Goal: Information Seeking & Learning: Learn about a topic

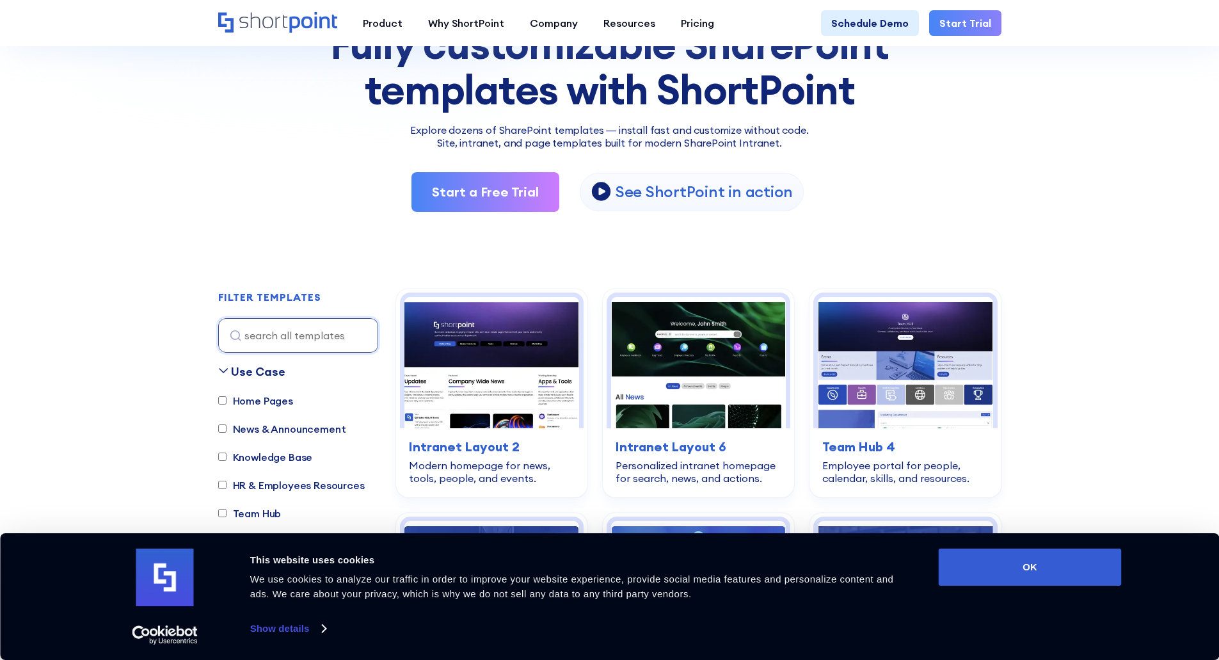
scroll to position [192, 0]
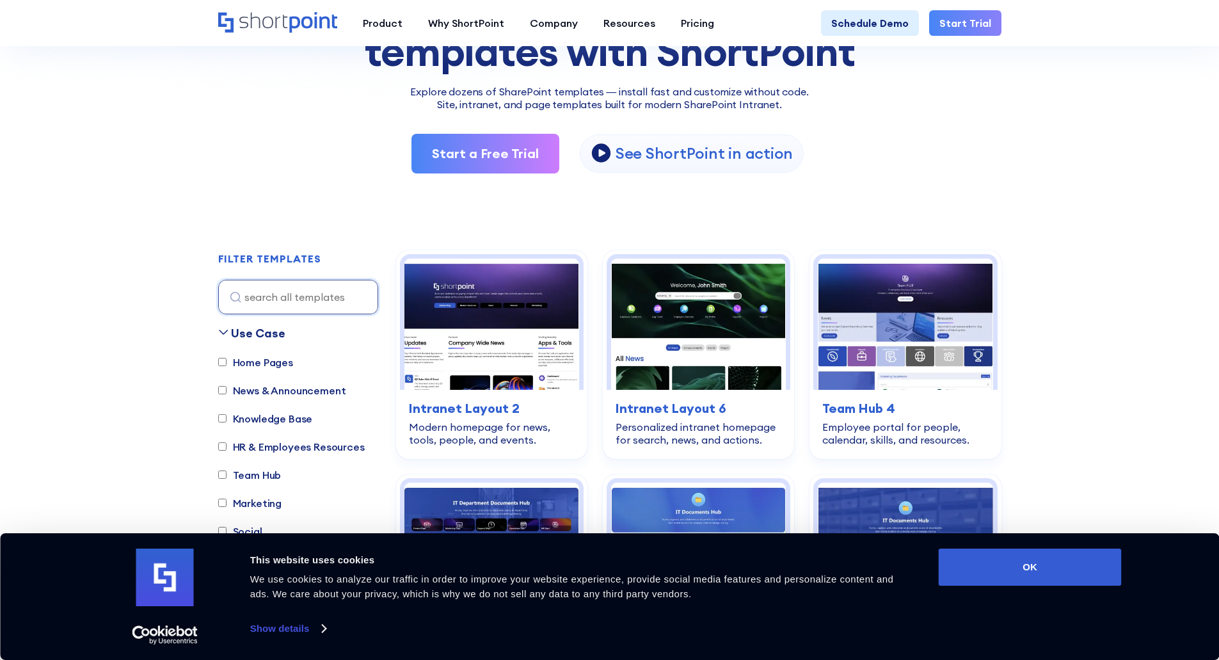
click at [225, 418] on input "Knowledge Base" at bounding box center [222, 418] width 8 height 8
checkbox input "true"
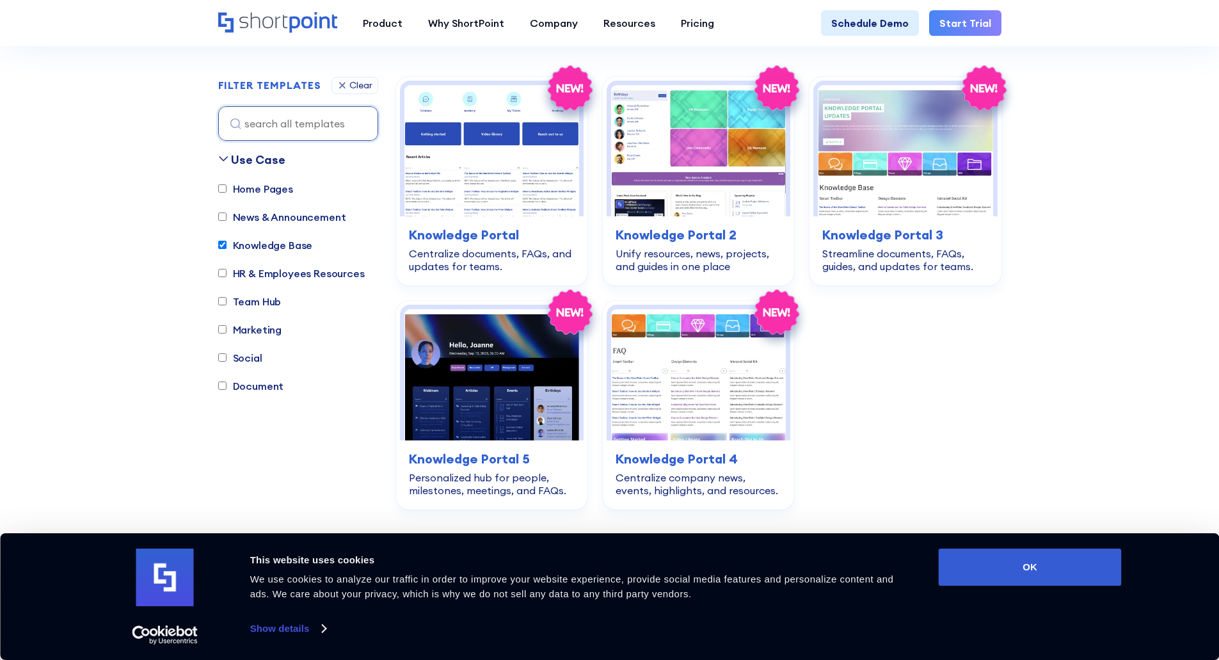
scroll to position [378, 0]
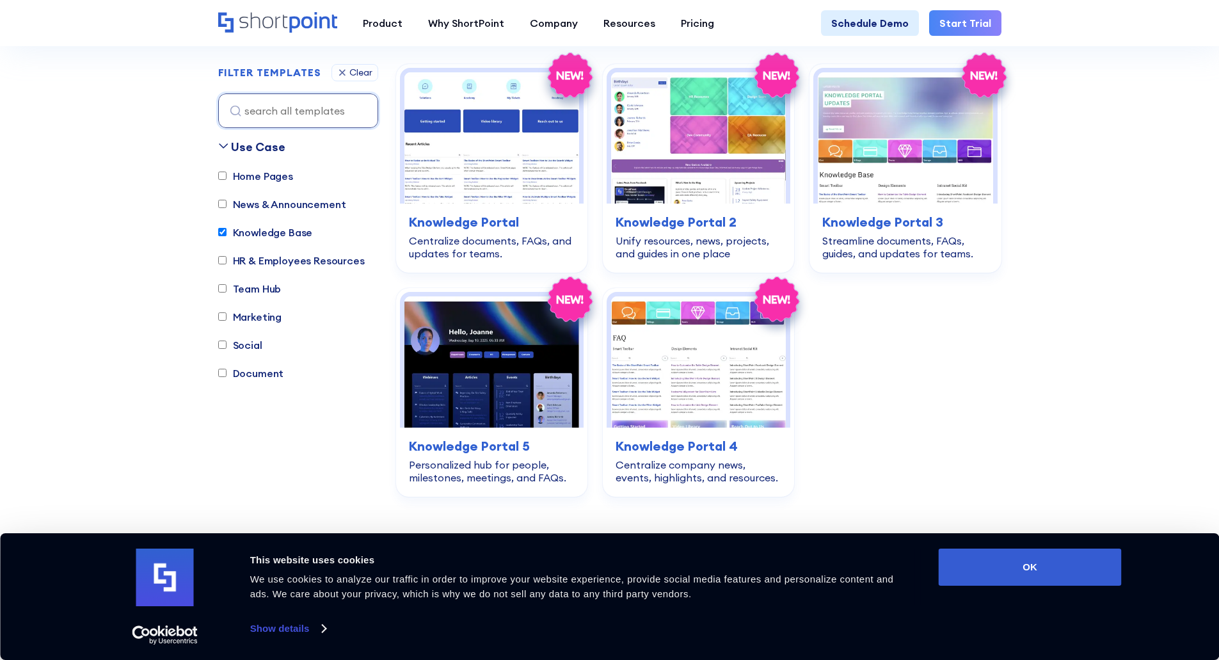
click at [221, 292] on input "Team Hub" at bounding box center [222, 289] width 8 height 8
checkbox input "true"
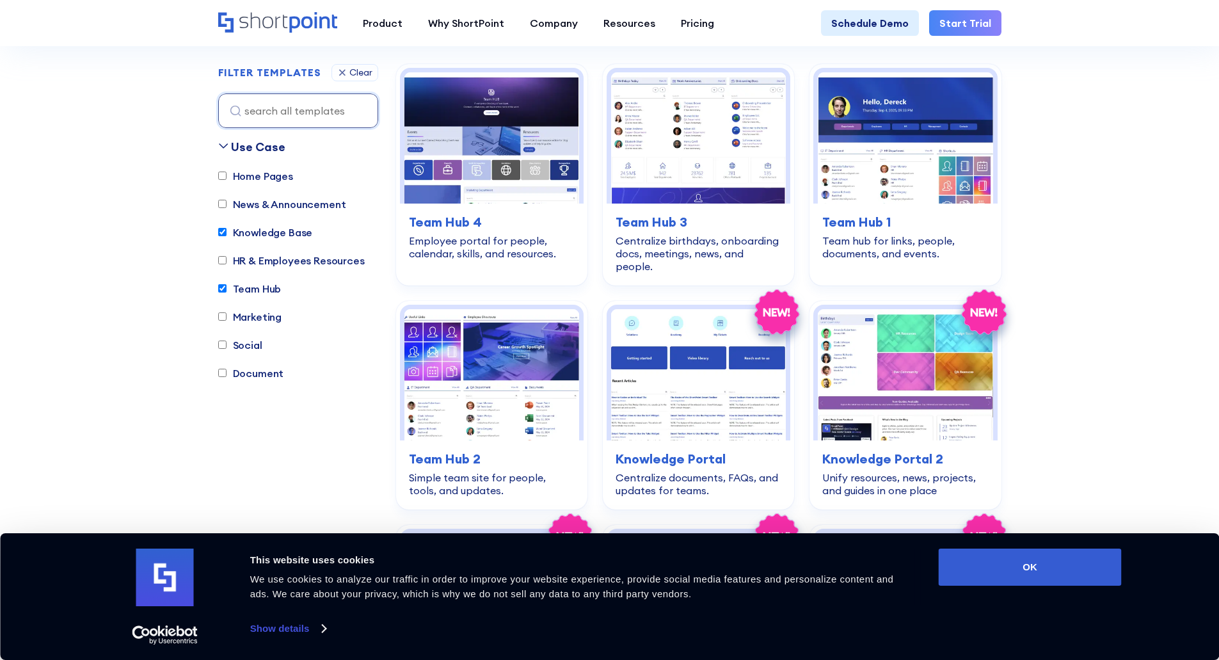
click at [223, 226] on label "Knowledge Base" at bounding box center [265, 232] width 95 height 15
click at [223, 228] on input "Knowledge Base" at bounding box center [222, 232] width 8 height 8
checkbox input "false"
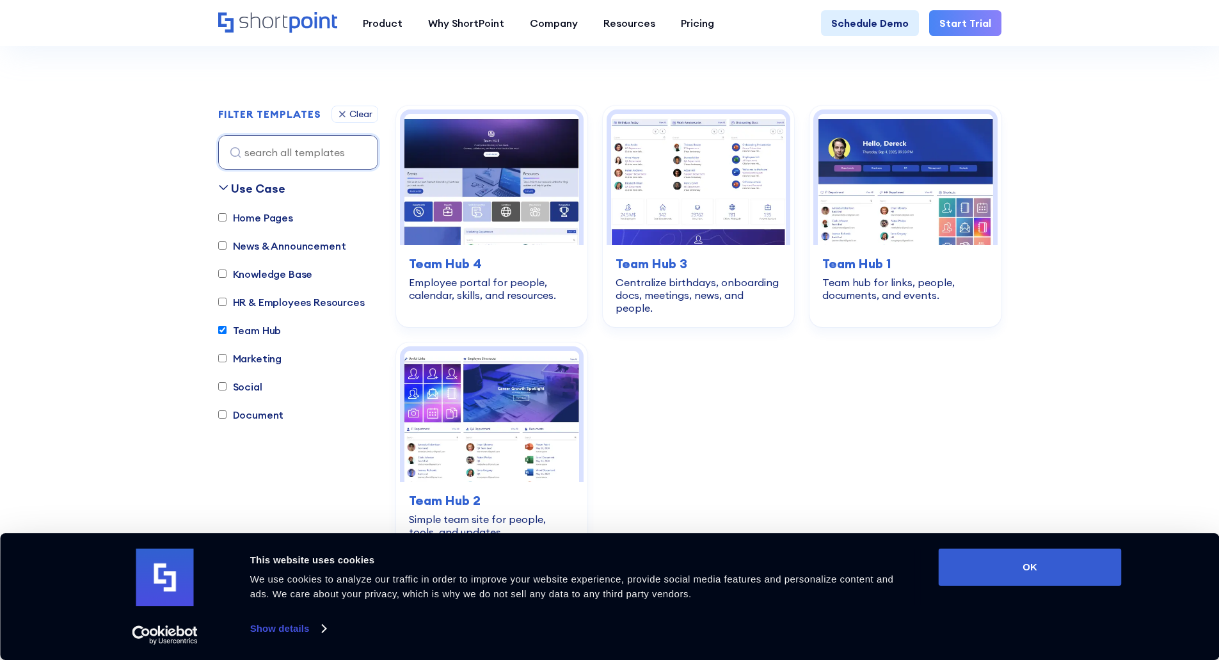
scroll to position [314, 0]
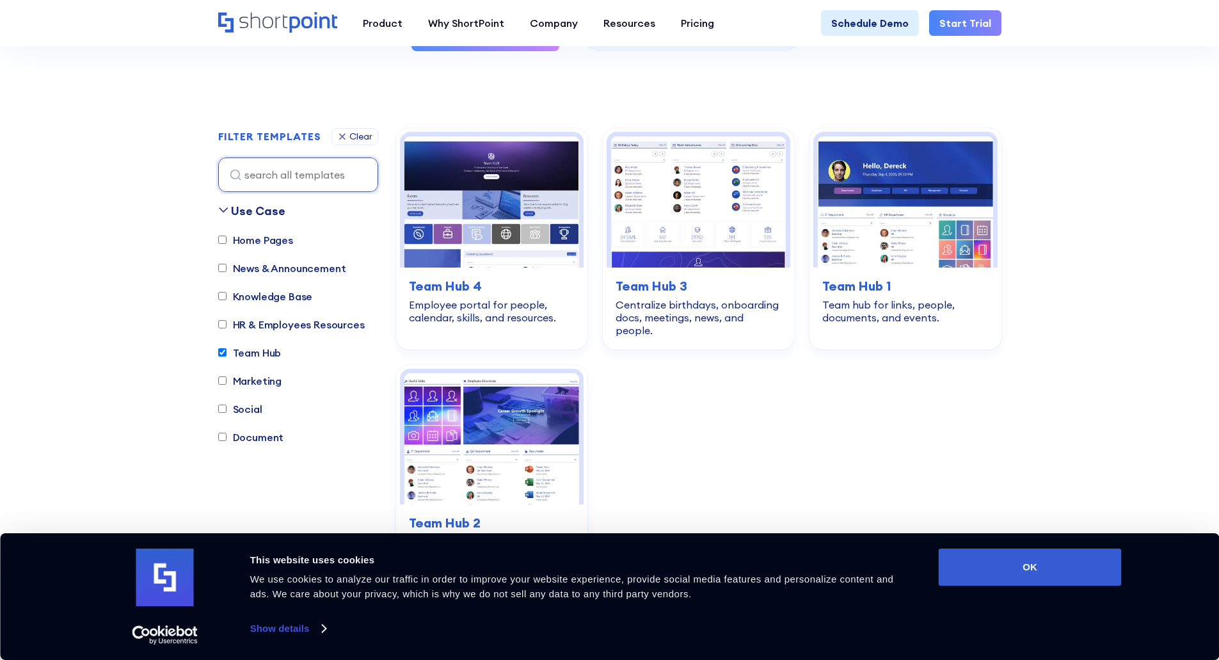
click at [221, 354] on input "Team Hub" at bounding box center [222, 352] width 8 height 8
checkbox input "false"
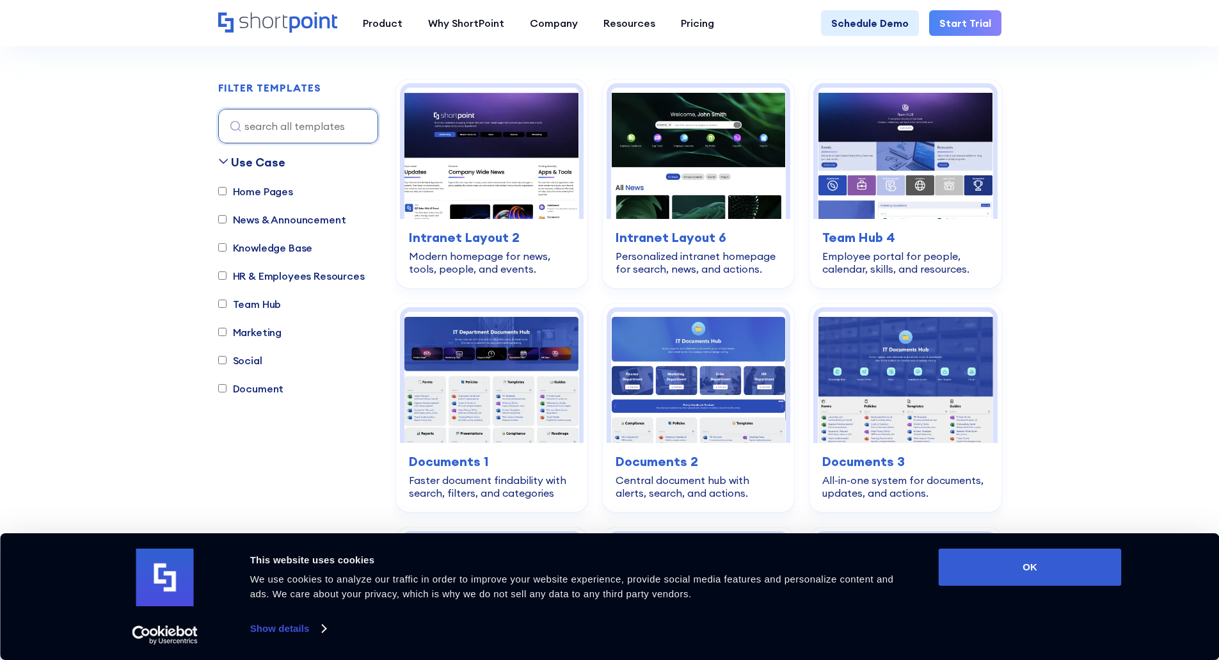
scroll to position [378, 0]
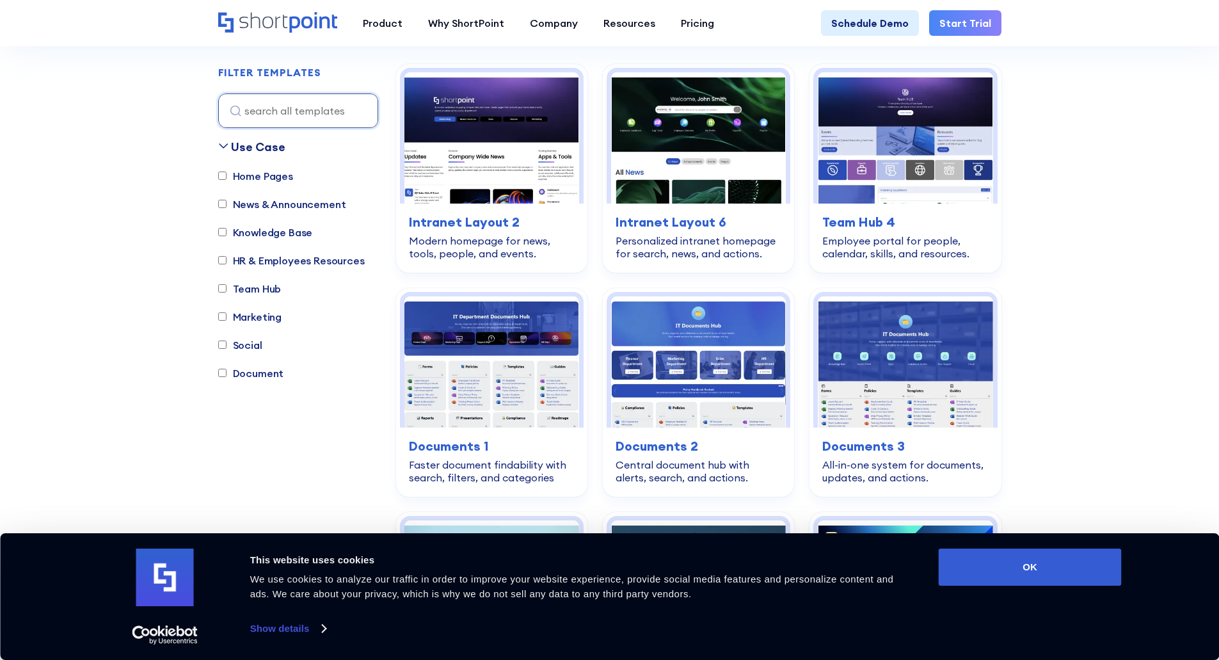
click at [220, 372] on input "Document" at bounding box center [222, 373] width 8 height 8
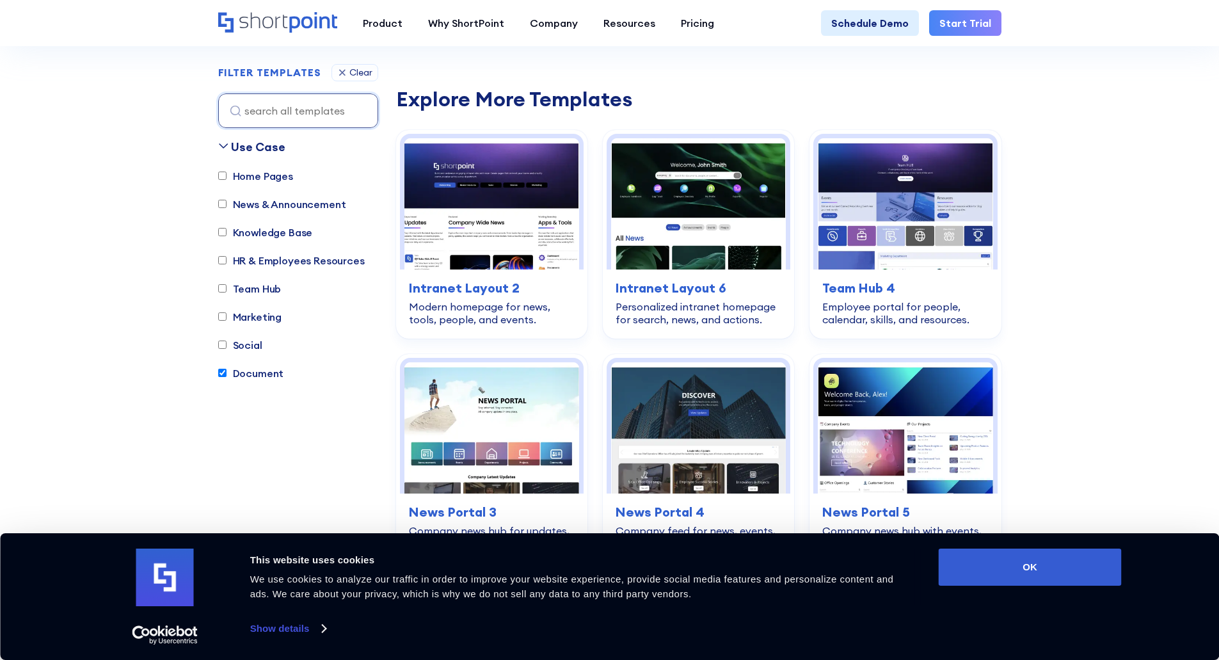
scroll to position [634, 0]
click at [223, 376] on input "Document" at bounding box center [222, 373] width 8 height 8
checkbox input "false"
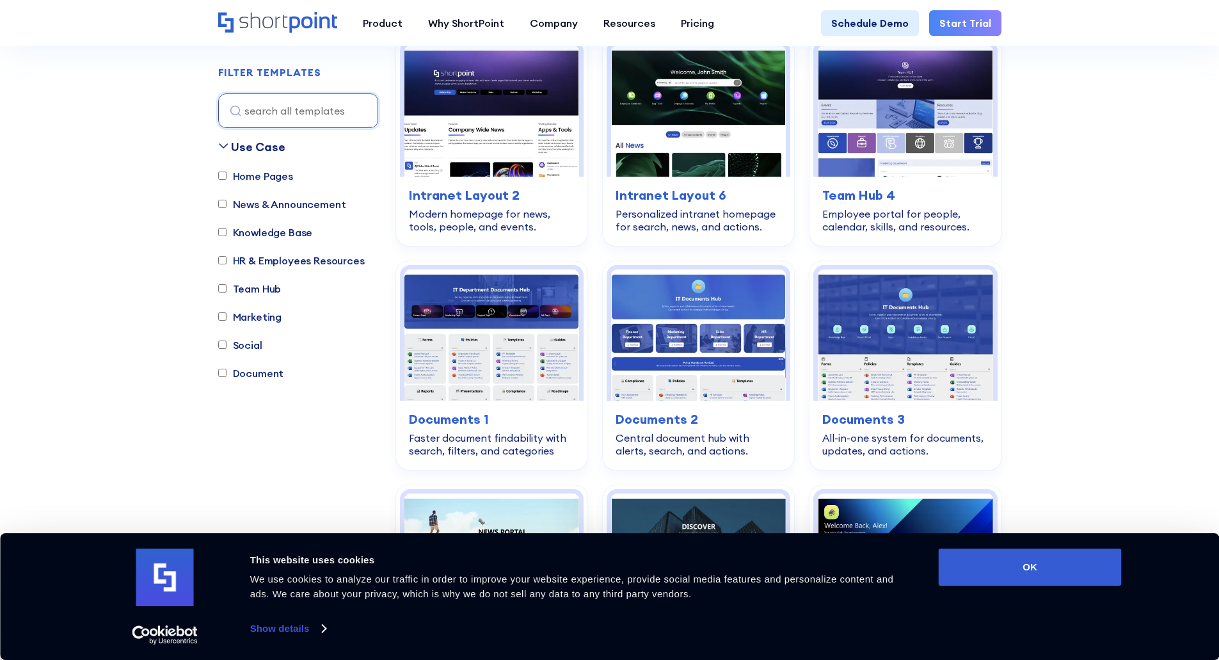
scroll to position [378, 0]
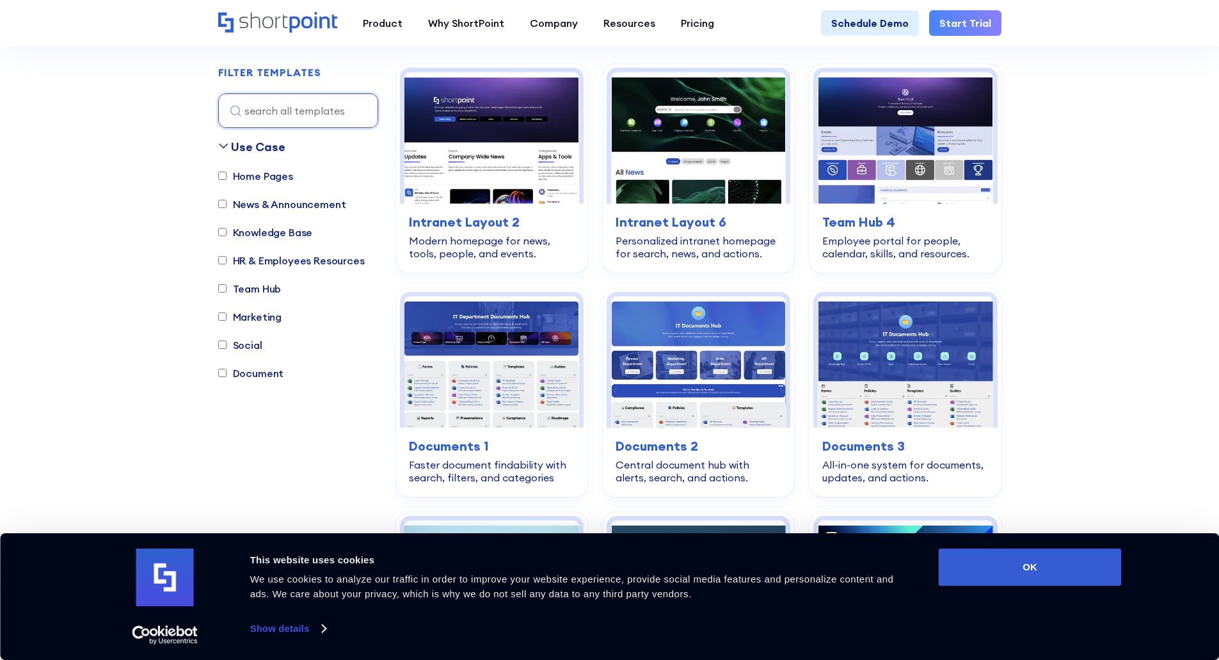
click at [224, 317] on input "Marketing" at bounding box center [222, 317] width 8 height 8
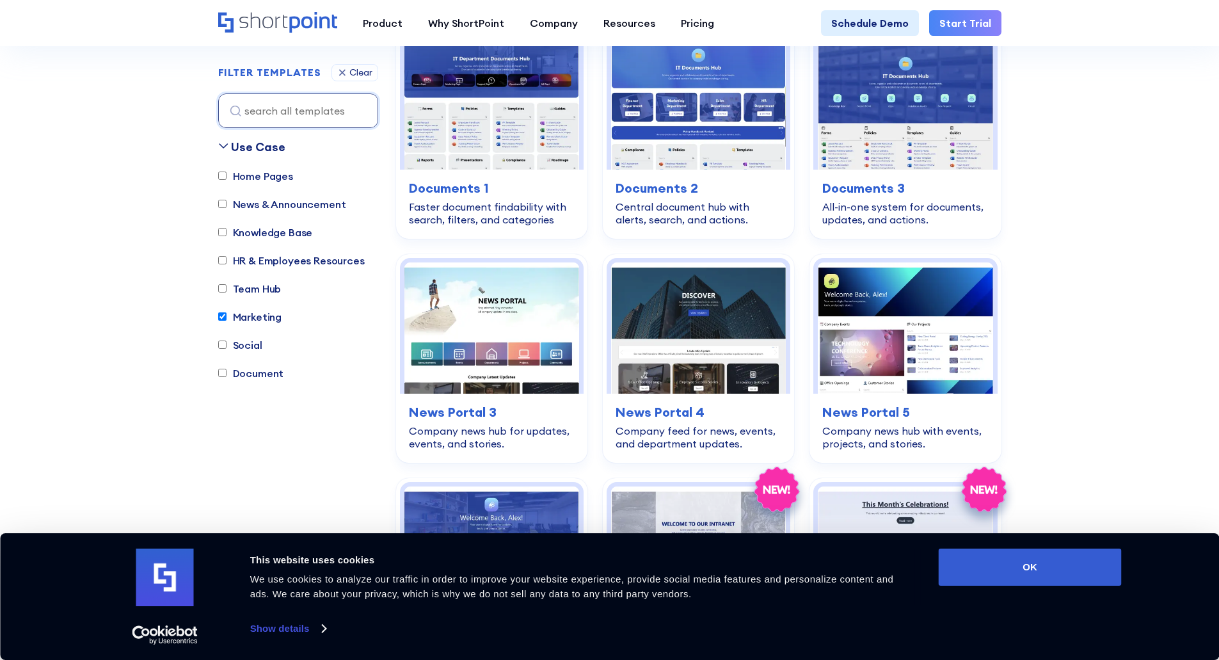
scroll to position [762, 0]
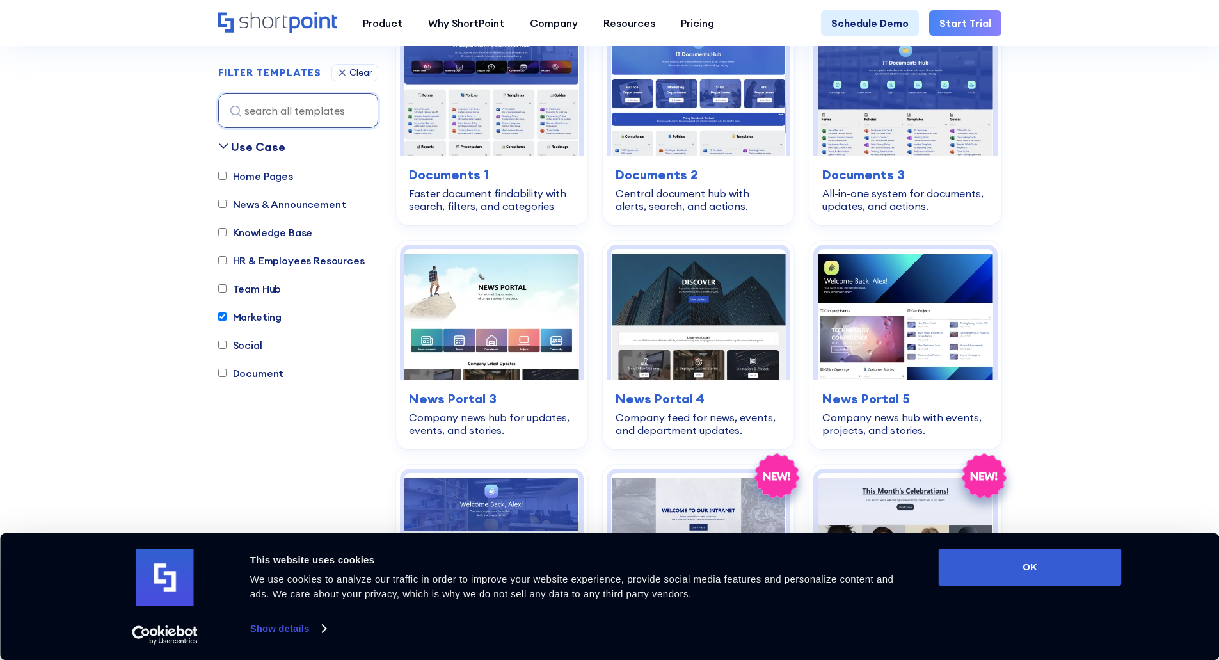
drag, startPoint x: 1108, startPoint y: 349, endPoint x: 1107, endPoint y: 436, distance: 86.4
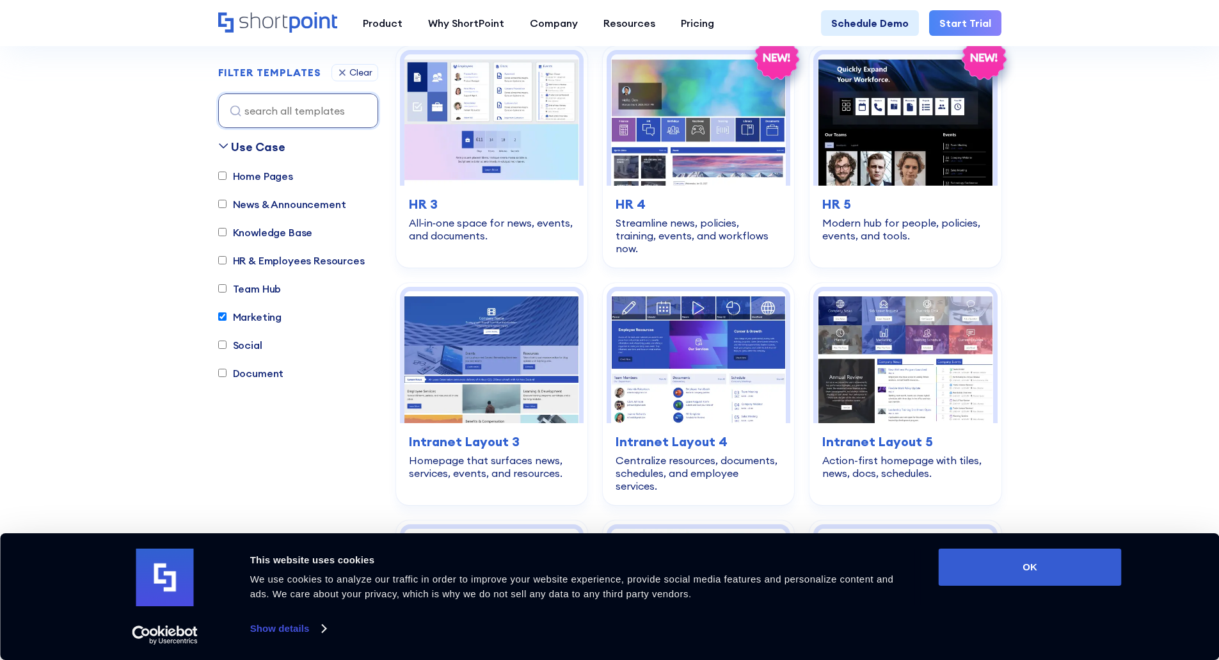
scroll to position [2105, 0]
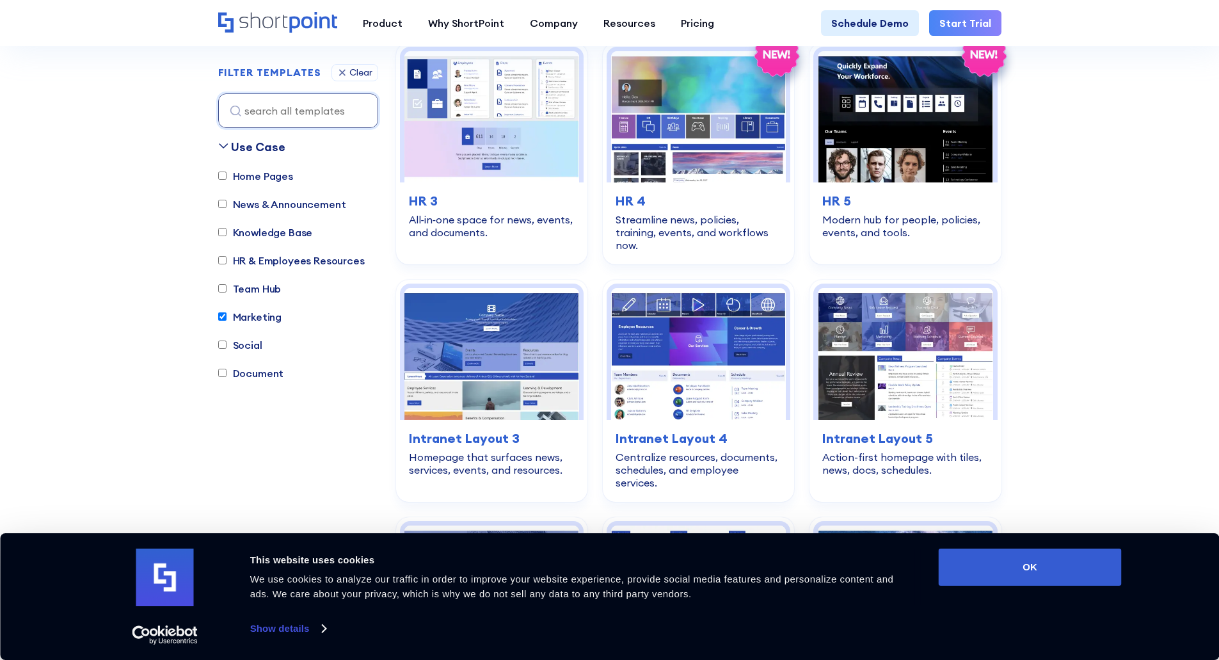
click at [219, 316] on input "Marketing" at bounding box center [222, 317] width 8 height 8
checkbox input "false"
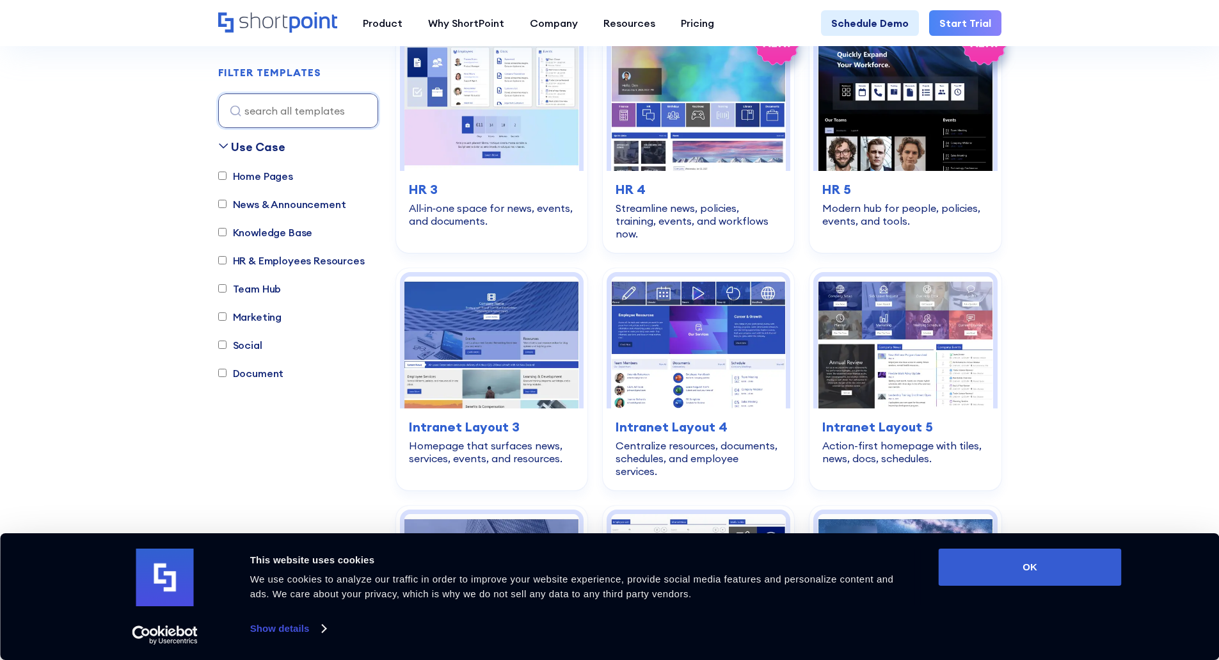
scroll to position [378, 0]
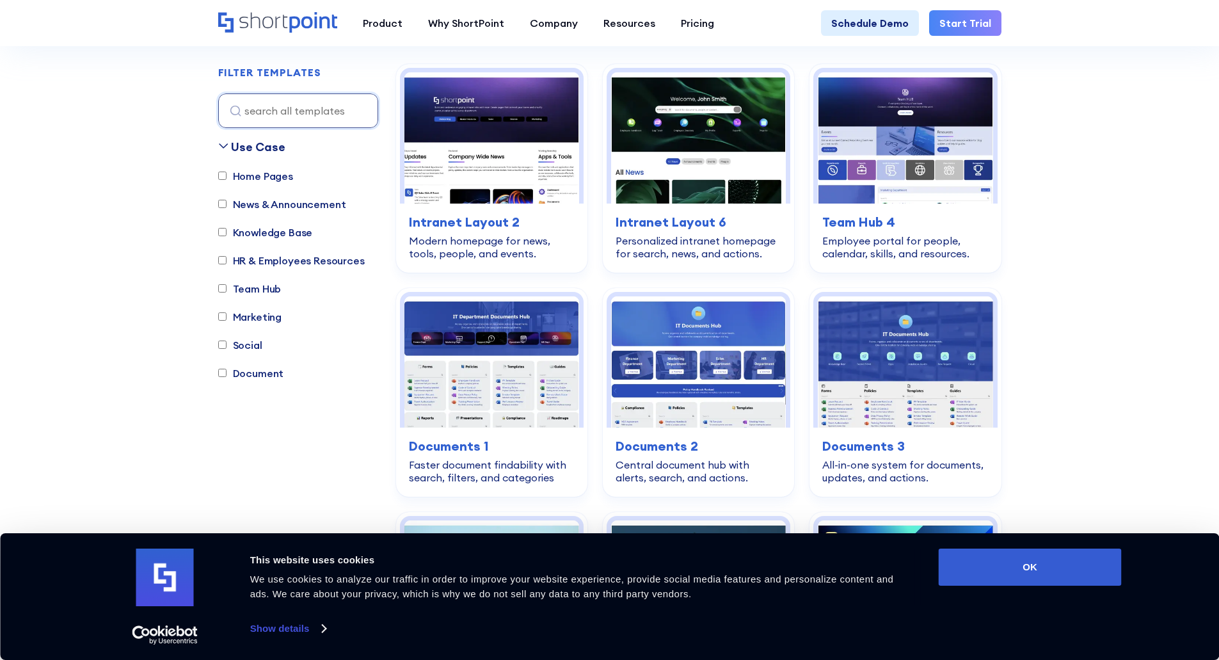
click at [224, 234] on input "Knowledge Base" at bounding box center [222, 232] width 8 height 8
checkbox input "true"
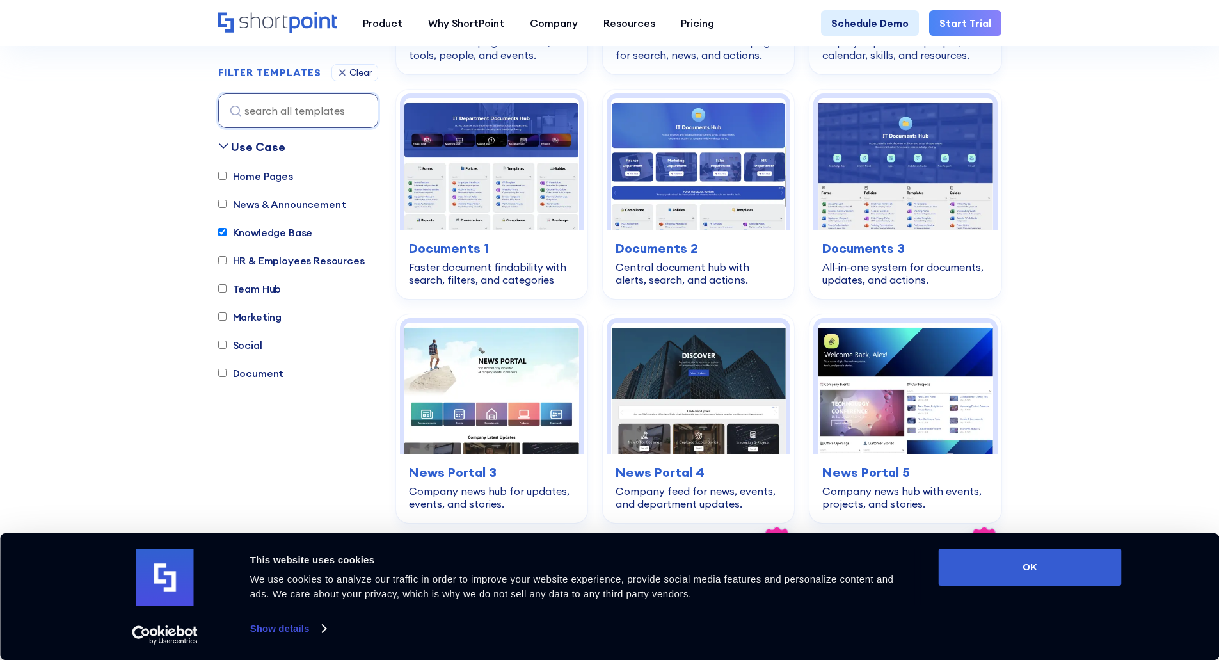
scroll to position [1338, 0]
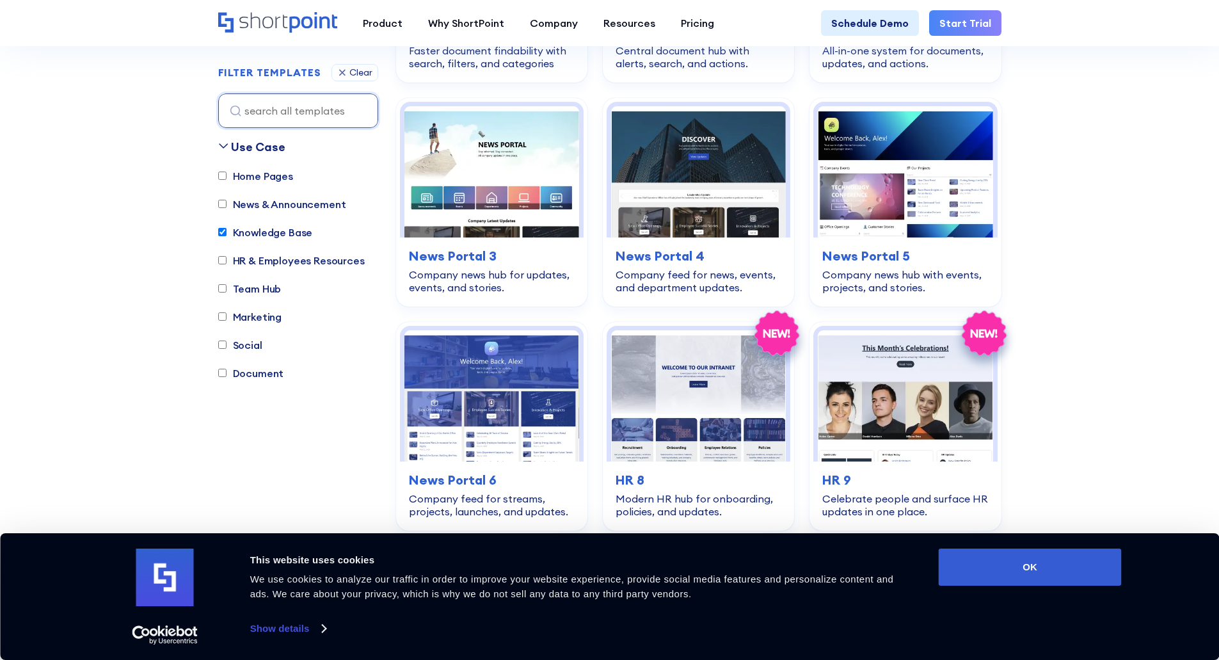
click at [1088, 280] on section "SHAREPOINT TEMPLATES Fully customizable SharePoint templates with ShortPoint Ex…" at bounding box center [609, 537] width 1219 height 3699
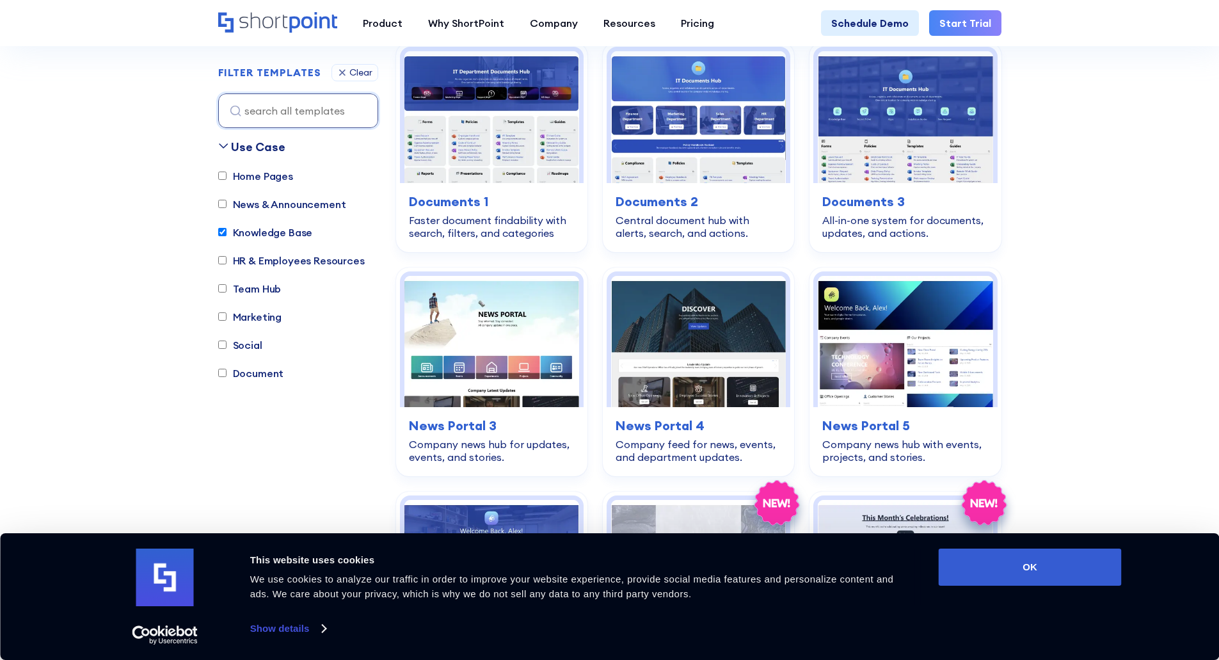
scroll to position [1146, 0]
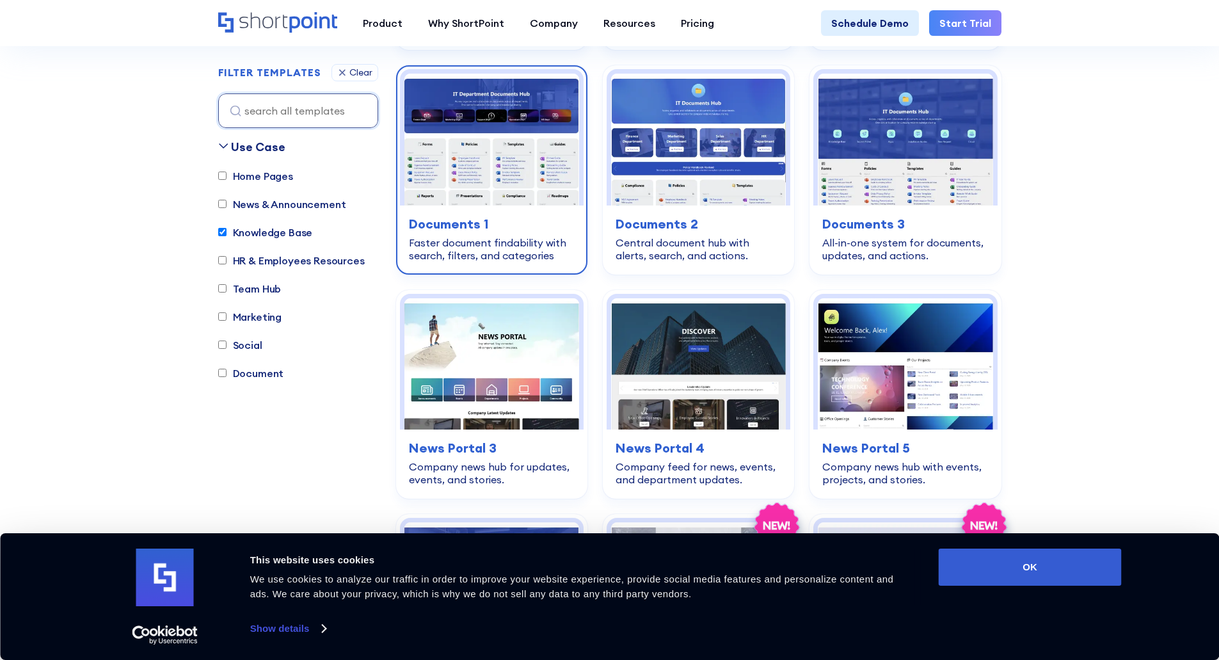
click at [471, 166] on img at bounding box center [491, 139] width 175 height 131
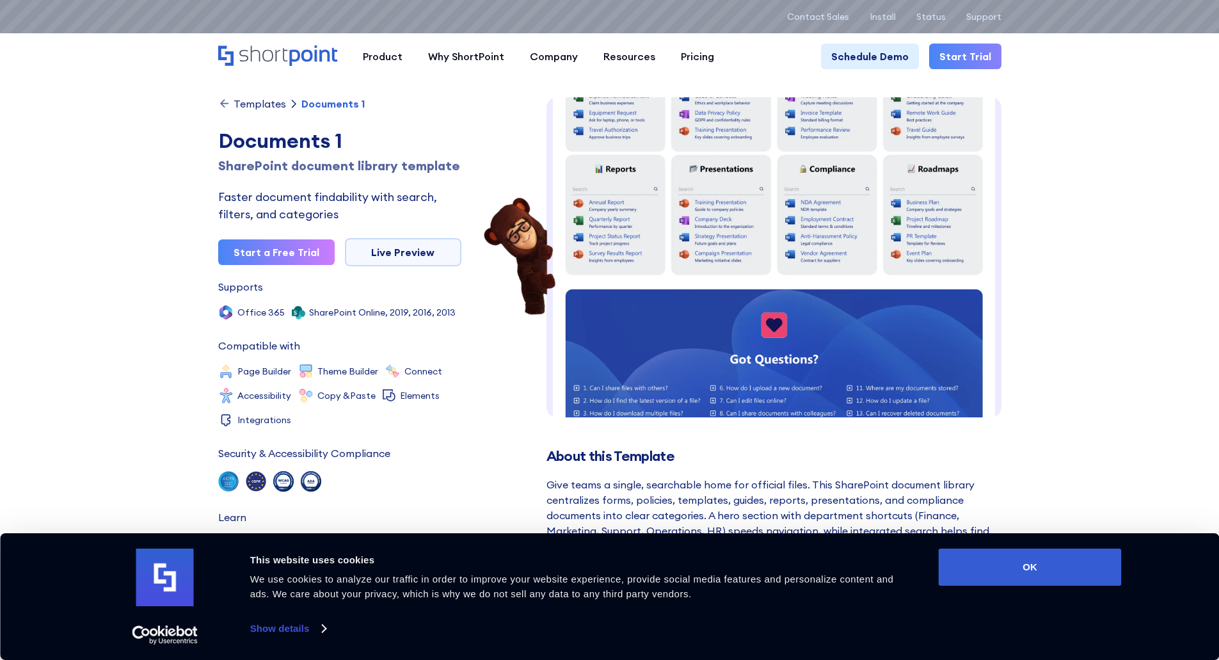
scroll to position [256, 0]
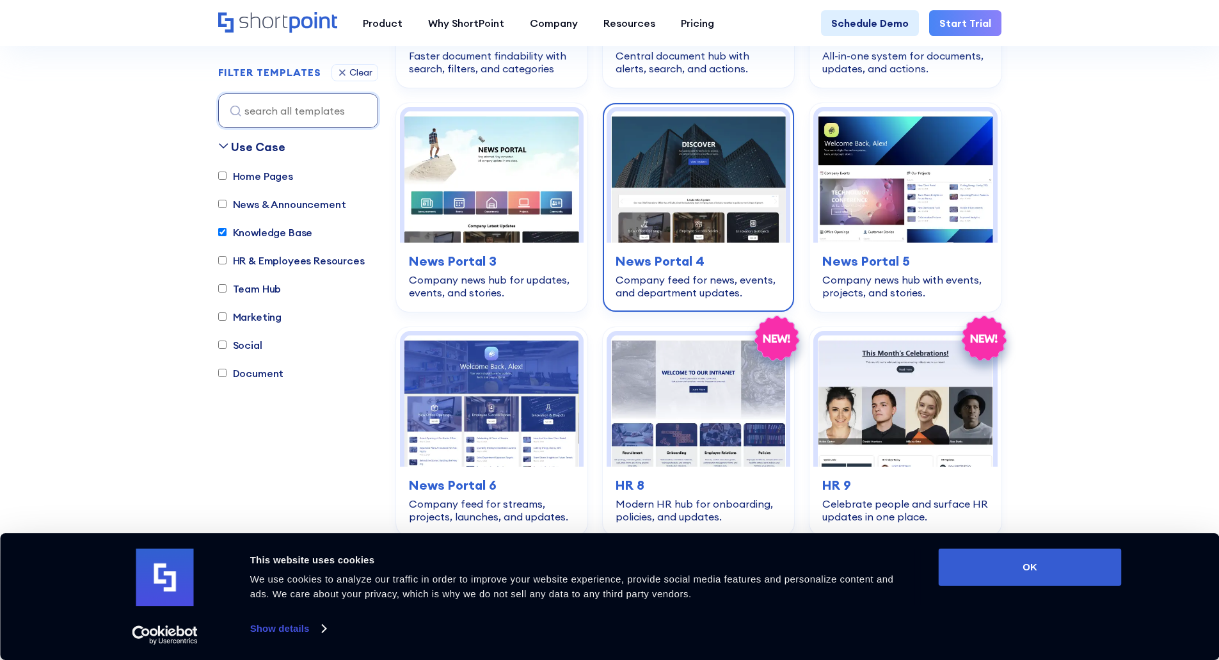
scroll to position [1338, 0]
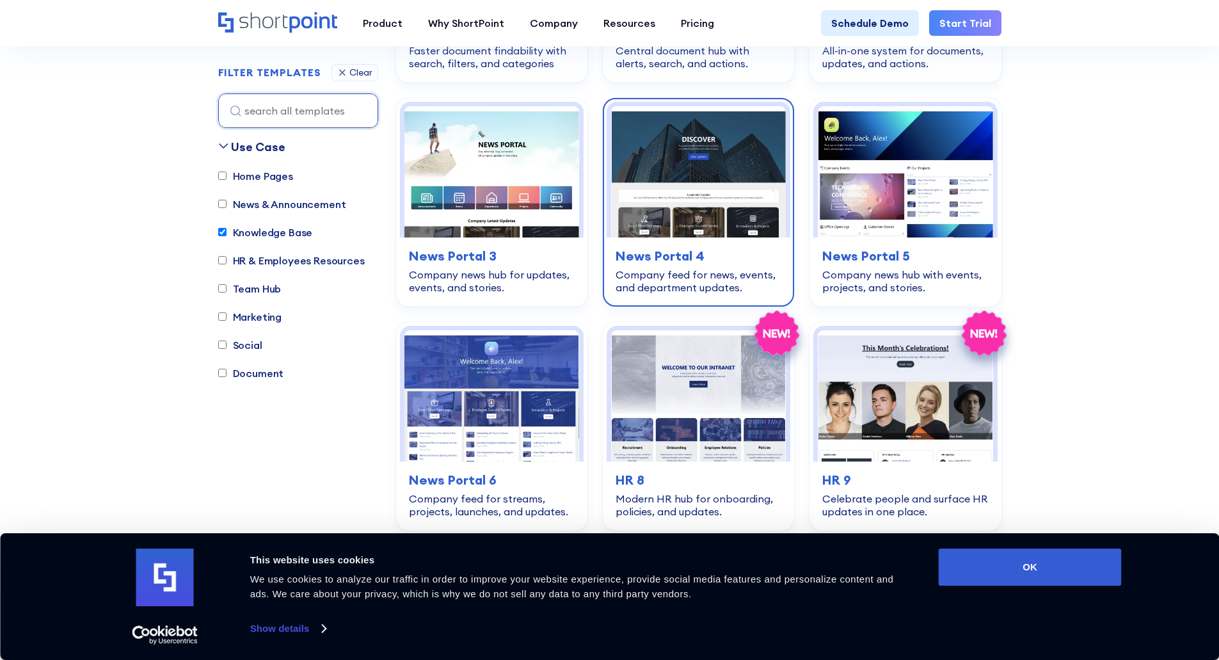
click at [686, 371] on img at bounding box center [698, 395] width 175 height 131
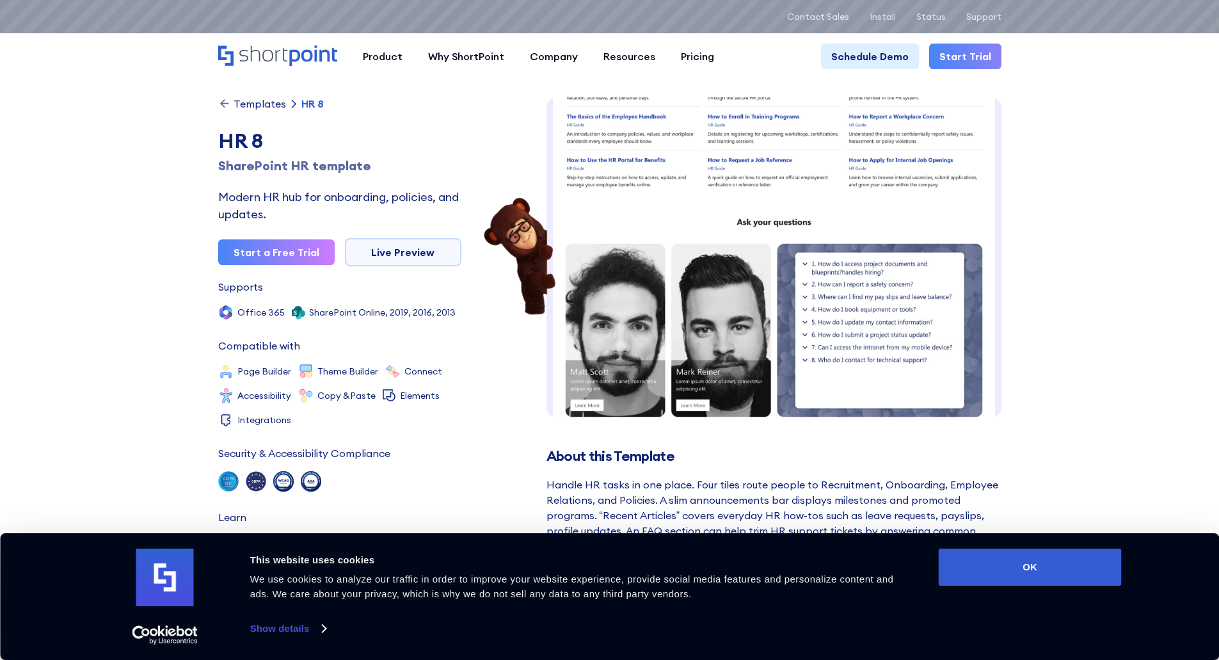
scroll to position [64, 0]
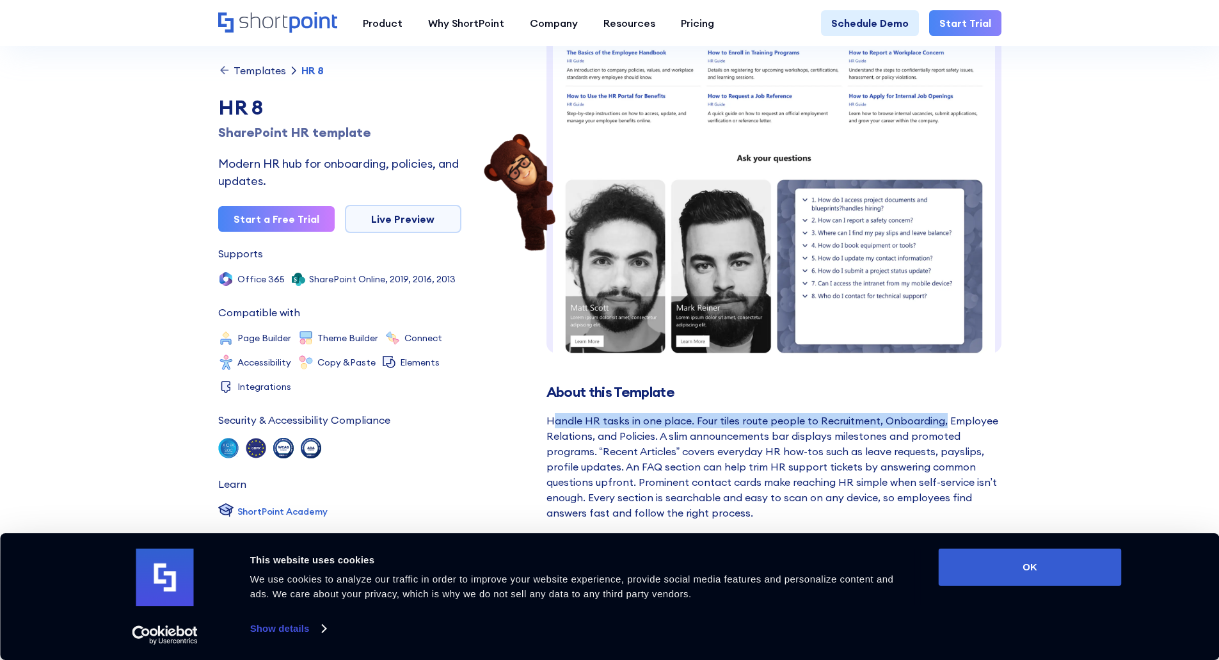
drag, startPoint x: 553, startPoint y: 420, endPoint x: 940, endPoint y: 425, distance: 386.4
click at [940, 425] on div "Handle HR tasks in one place. Four tiles route people to Recruitment, Onboardin…" at bounding box center [773, 466] width 455 height 107
click at [939, 424] on div "Handle HR tasks in one place. Four tiles route people to Recruitment, Onboardin…" at bounding box center [773, 466] width 455 height 107
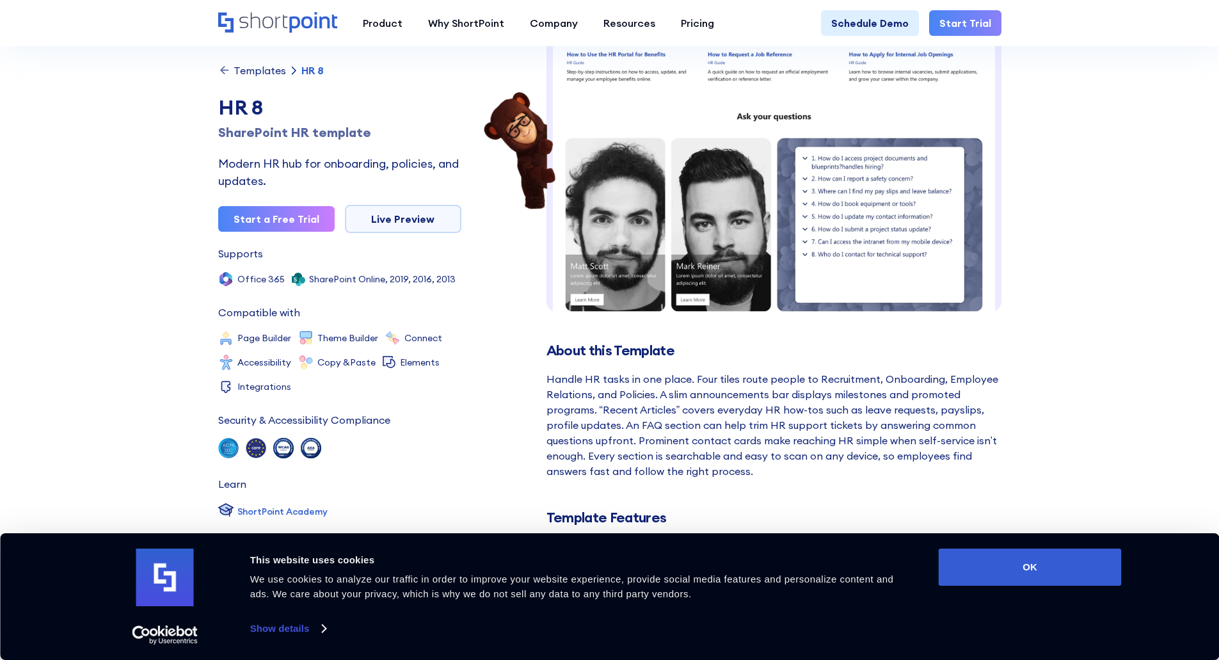
scroll to position [128, 0]
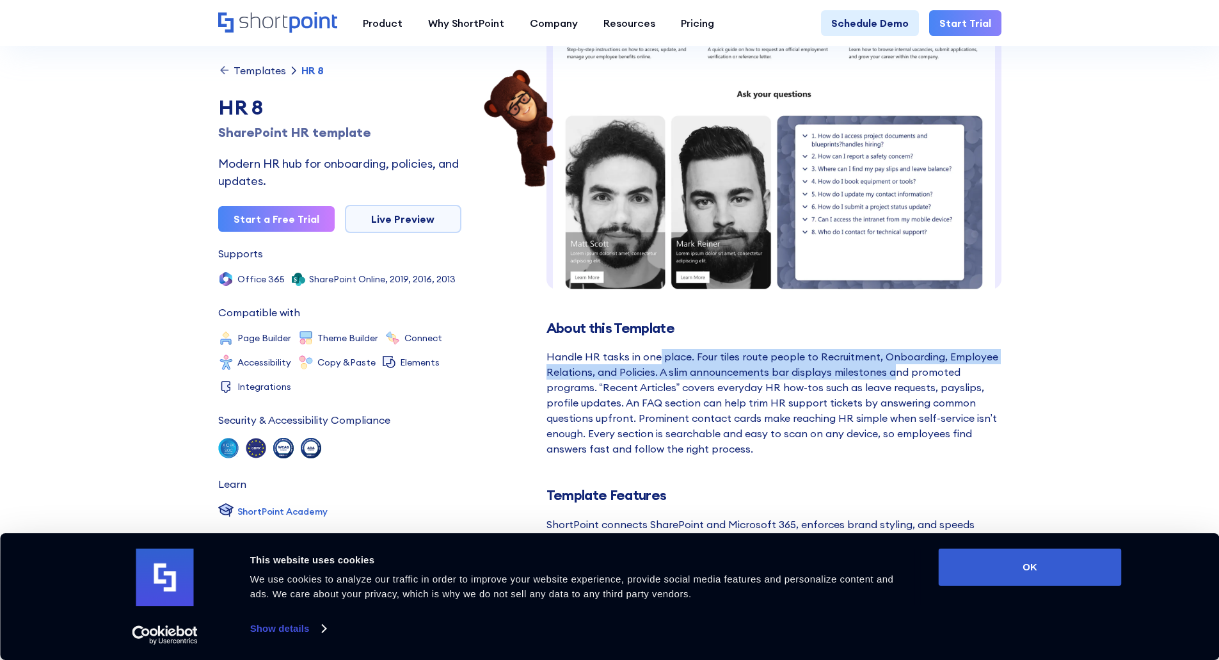
drag, startPoint x: 684, startPoint y: 361, endPoint x: 889, endPoint y: 371, distance: 205.6
click at [889, 371] on div "Handle HR tasks in one place. Four tiles route people to Recruitment, Onboardin…" at bounding box center [773, 402] width 455 height 107
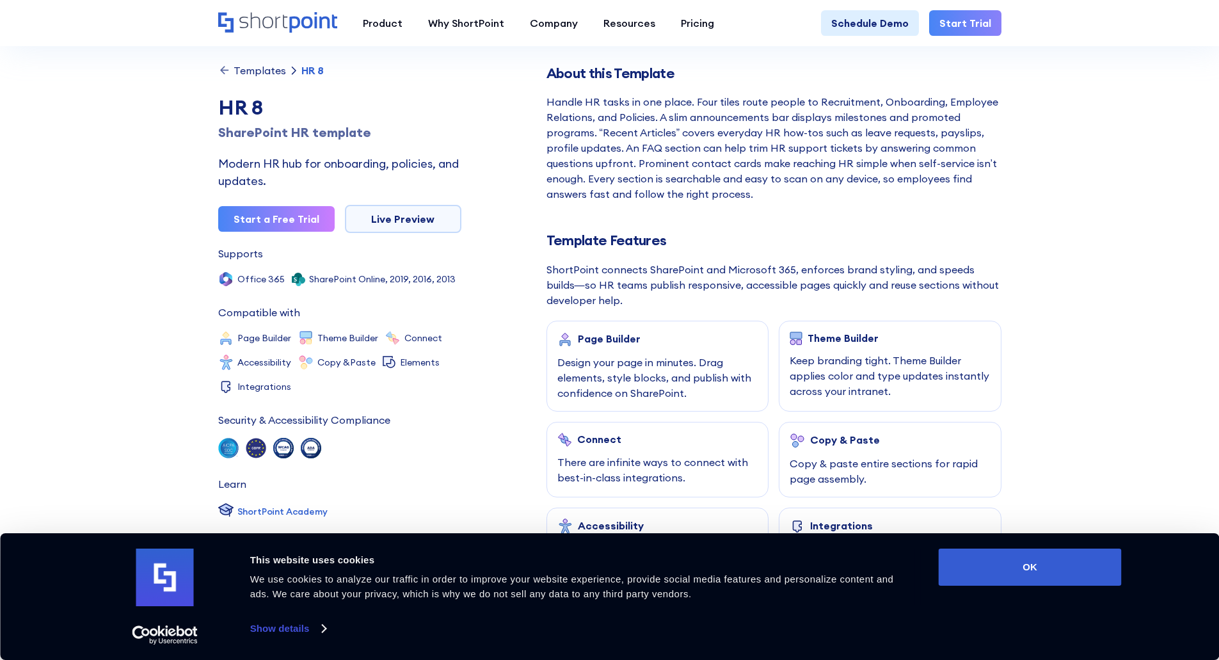
scroll to position [384, 0]
click at [814, 368] on div "Keep branding tight. Theme Builder applies color and type updates instantly acr…" at bounding box center [889, 374] width 201 height 46
click at [589, 345] on div "Page Builder" at bounding box center [657, 337] width 201 height 15
click at [586, 397] on div "Design your page in minutes. Drag elements, style blocks, and publish with conf…" at bounding box center [657, 376] width 201 height 46
drag, startPoint x: 585, startPoint y: 422, endPoint x: 587, endPoint y: 403, distance: 18.7
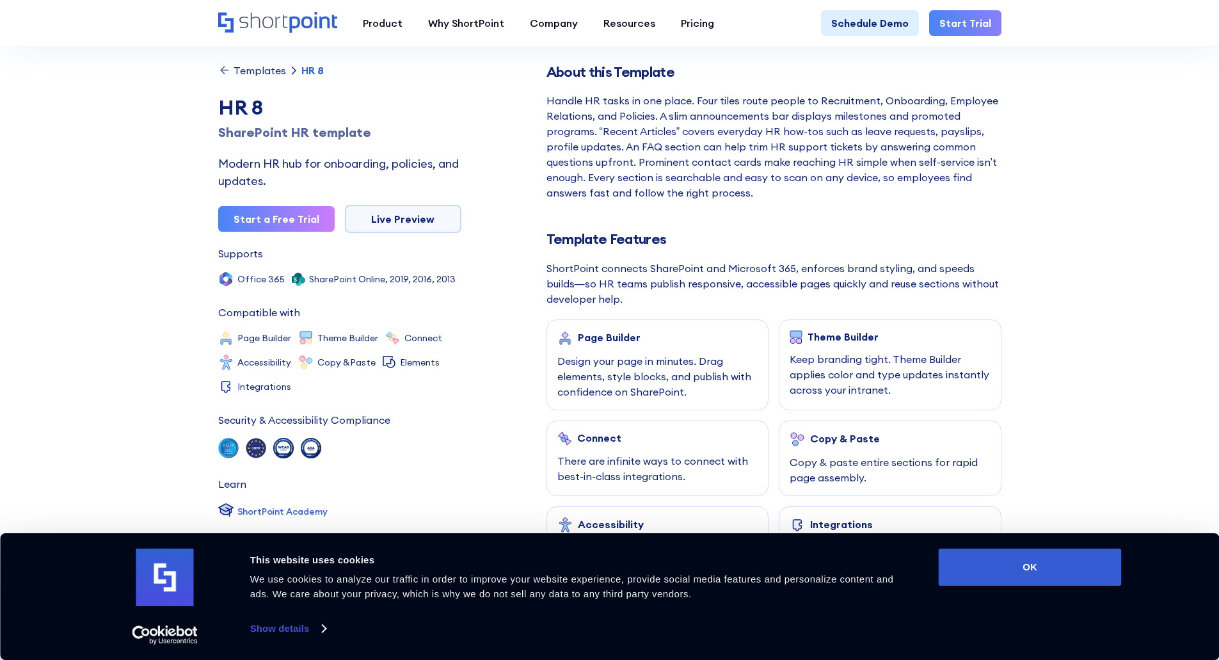
click at [584, 419] on div "Page Builder Design your page in minutes. Drag elements, style blocks, and publ…" at bounding box center [773, 542] width 455 height 447
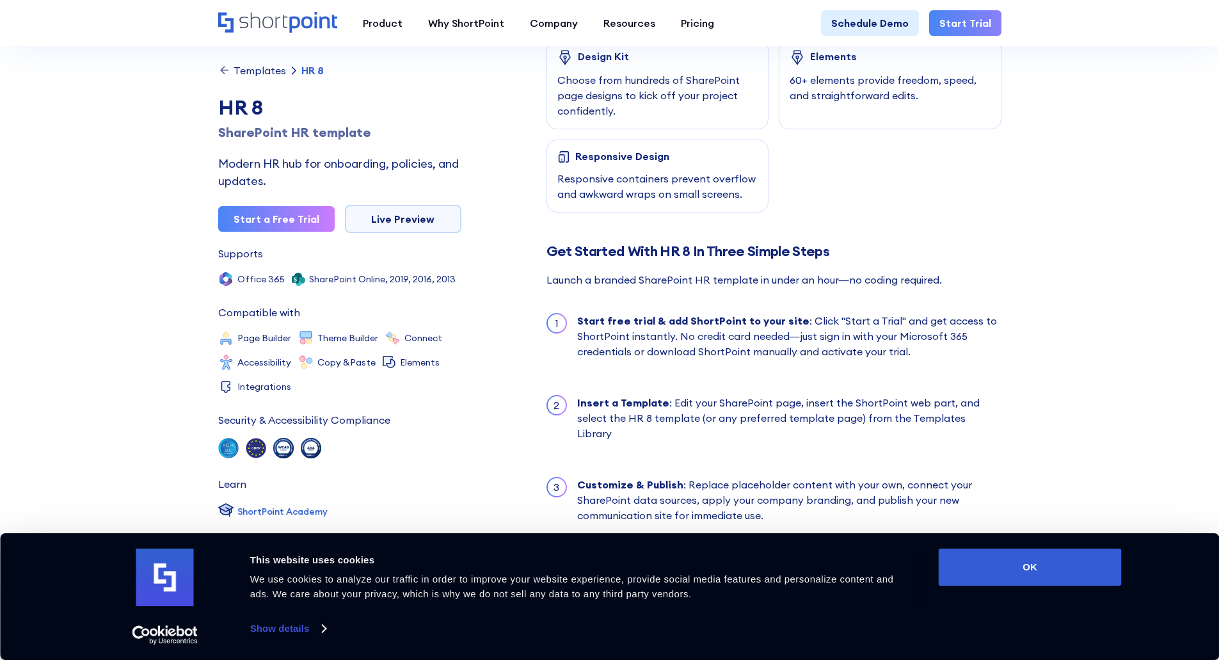
scroll to position [960, 0]
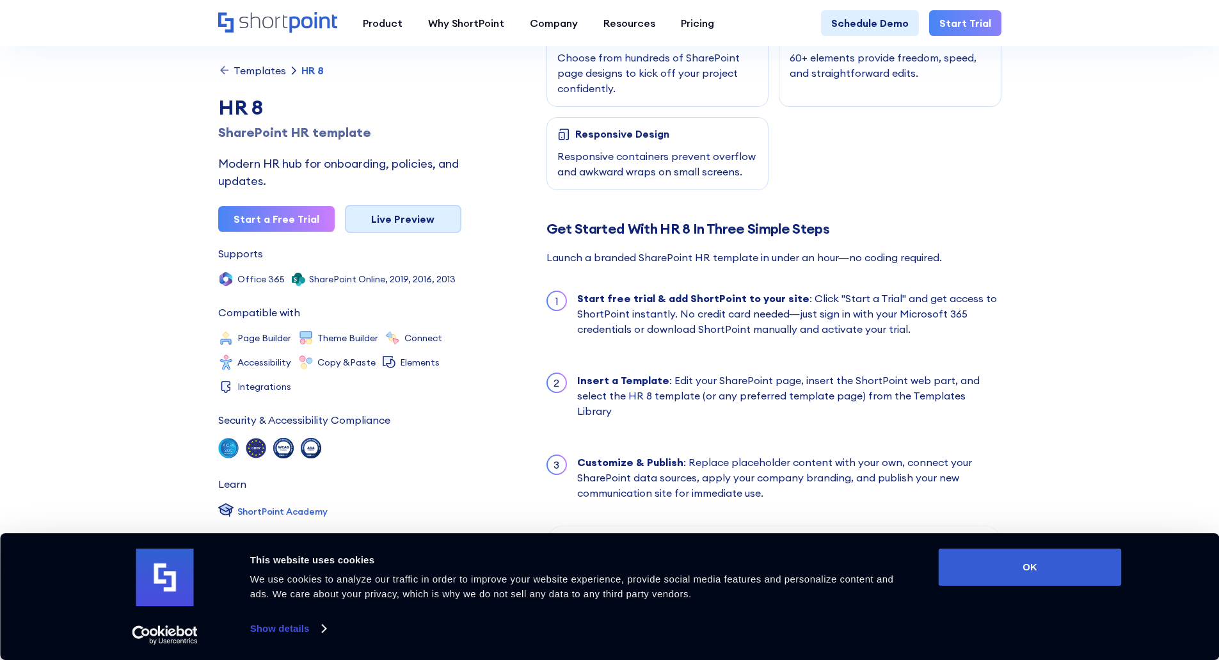
click at [400, 221] on link "Live Preview" at bounding box center [403, 219] width 116 height 28
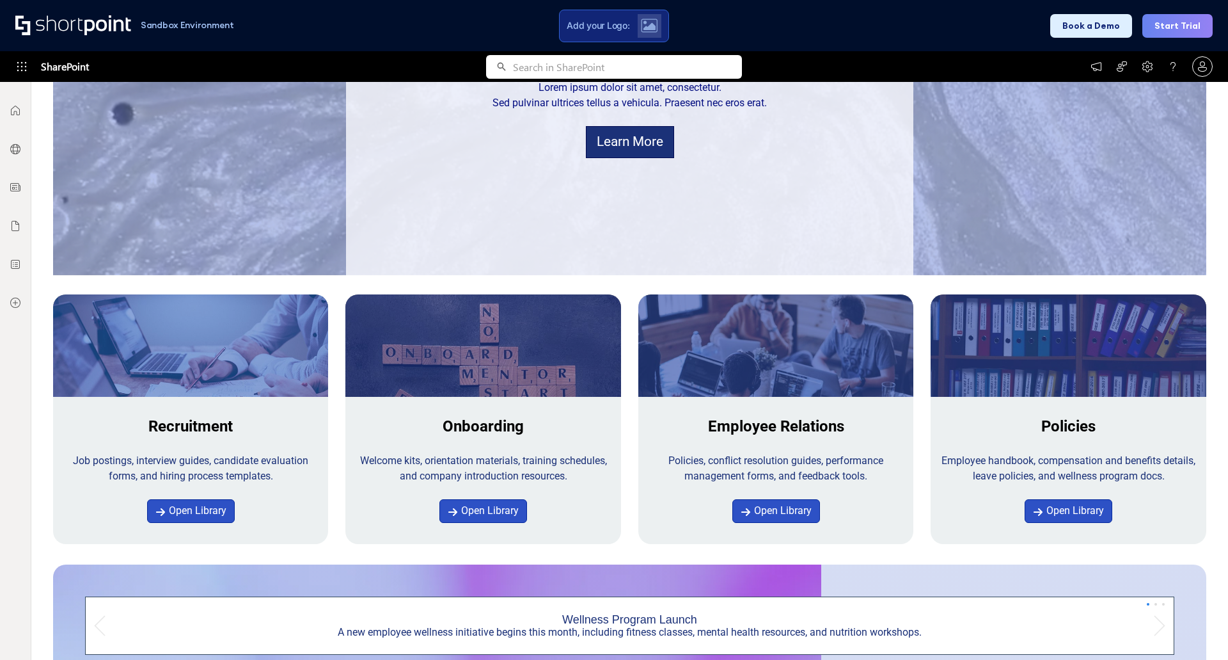
scroll to position [320, 0]
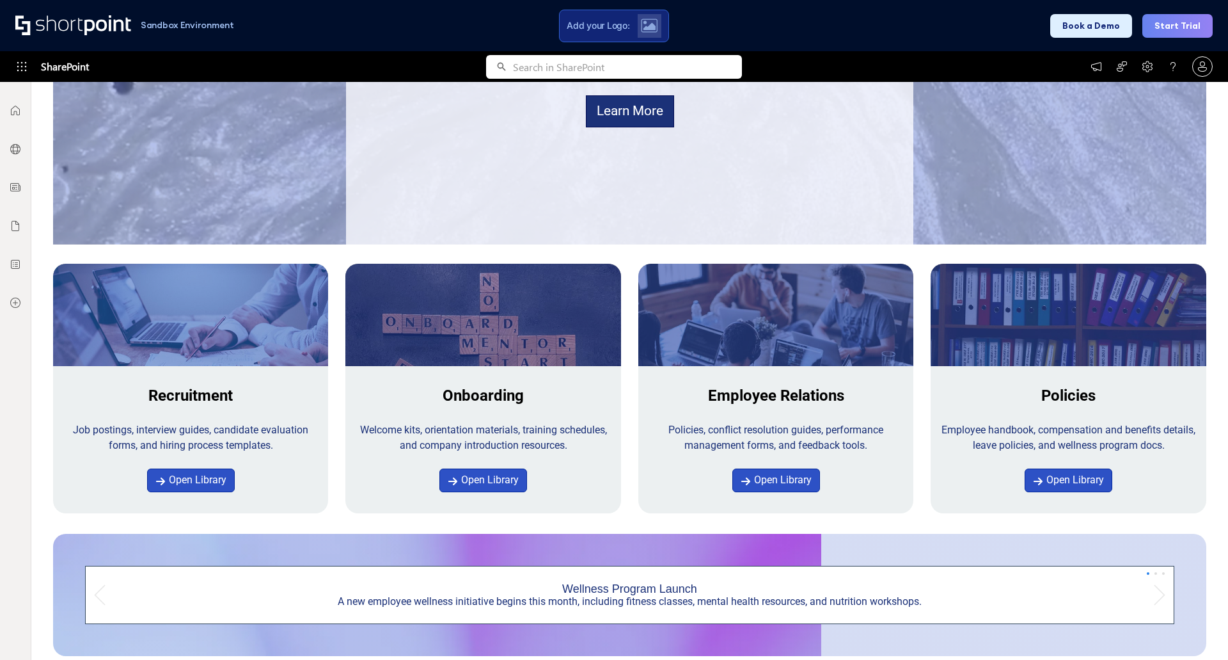
click at [155, 322] on div at bounding box center [190, 356] width 275 height 184
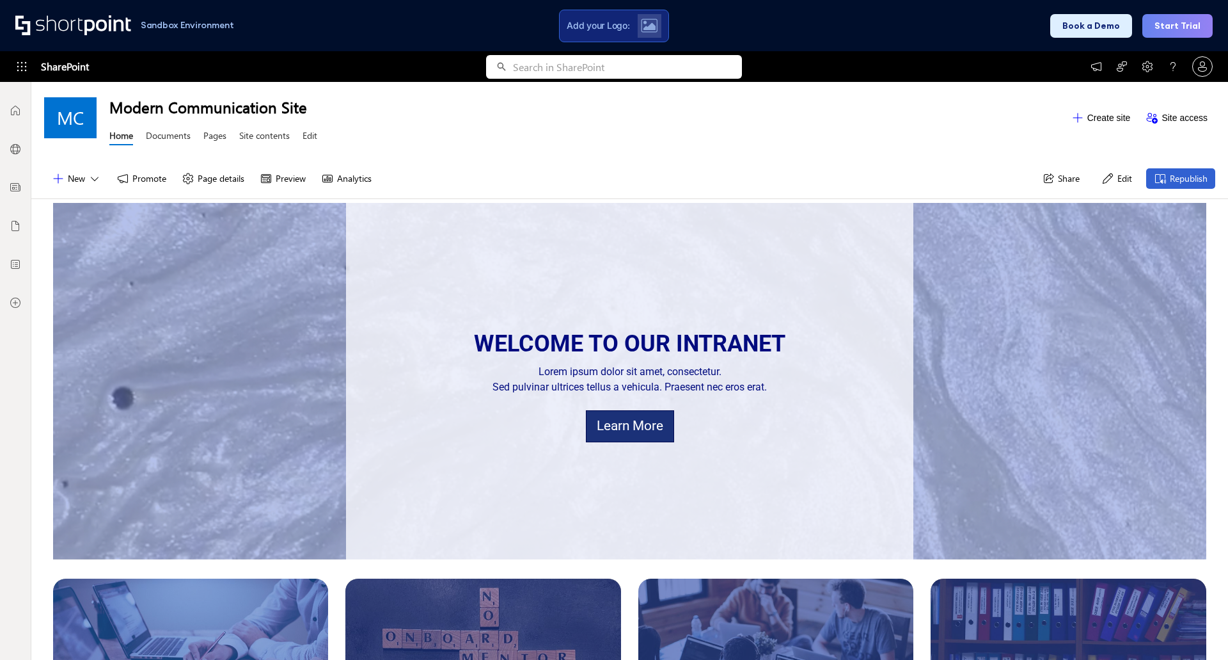
scroll to position [0, 0]
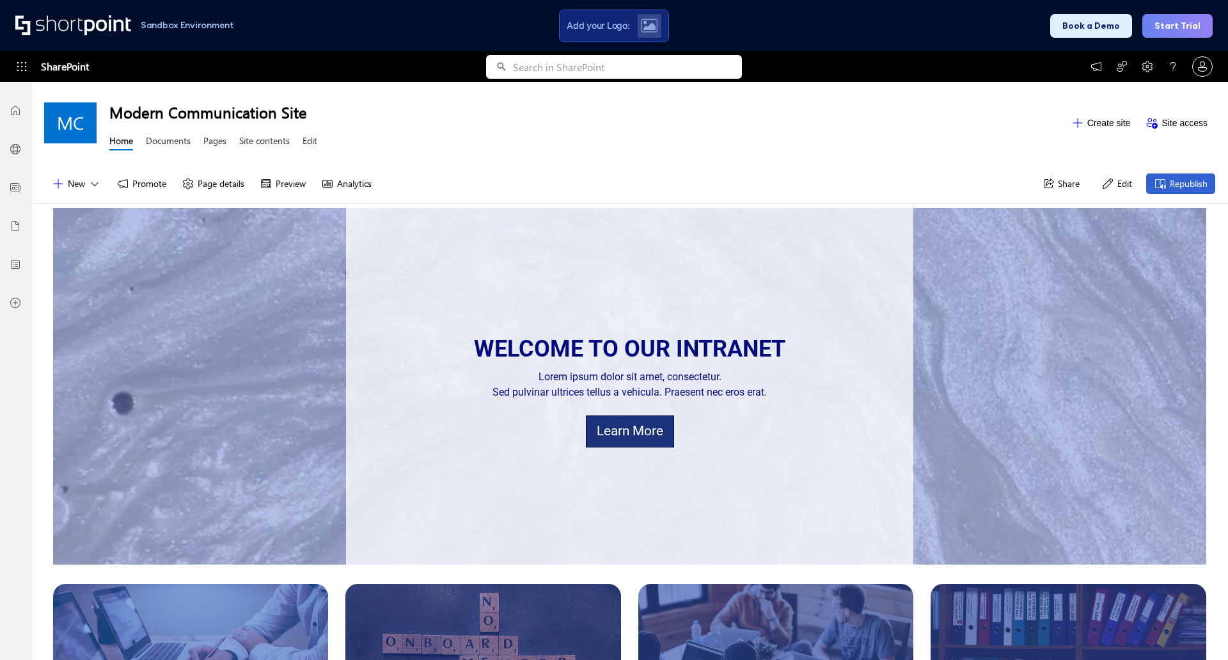
click at [1113, 184] on button "Edit" at bounding box center [1117, 183] width 46 height 20
